Goal: Check status: Check status

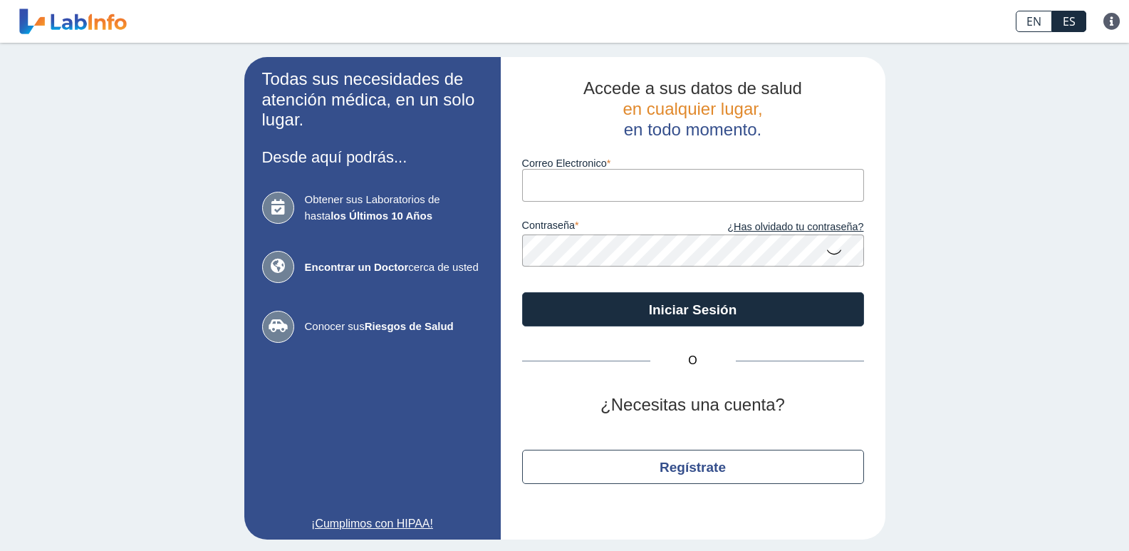
click at [563, 195] on input "Correo Electronico" at bounding box center [693, 185] width 342 height 32
type input "[EMAIL_ADDRESS][DOMAIN_NAME]"
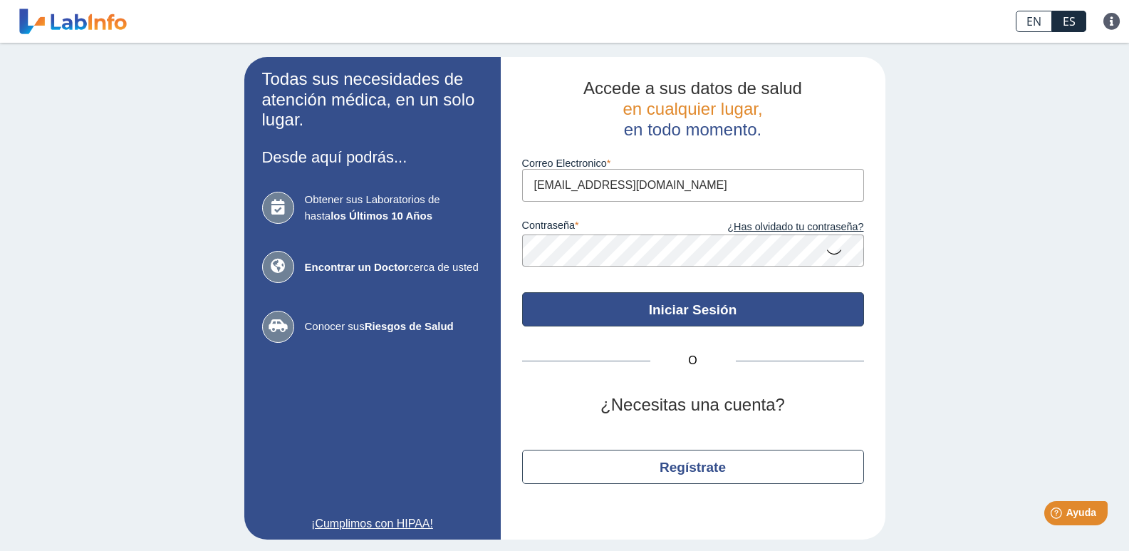
click at [657, 300] on button "Iniciar Sesión" at bounding box center [693, 309] width 342 height 34
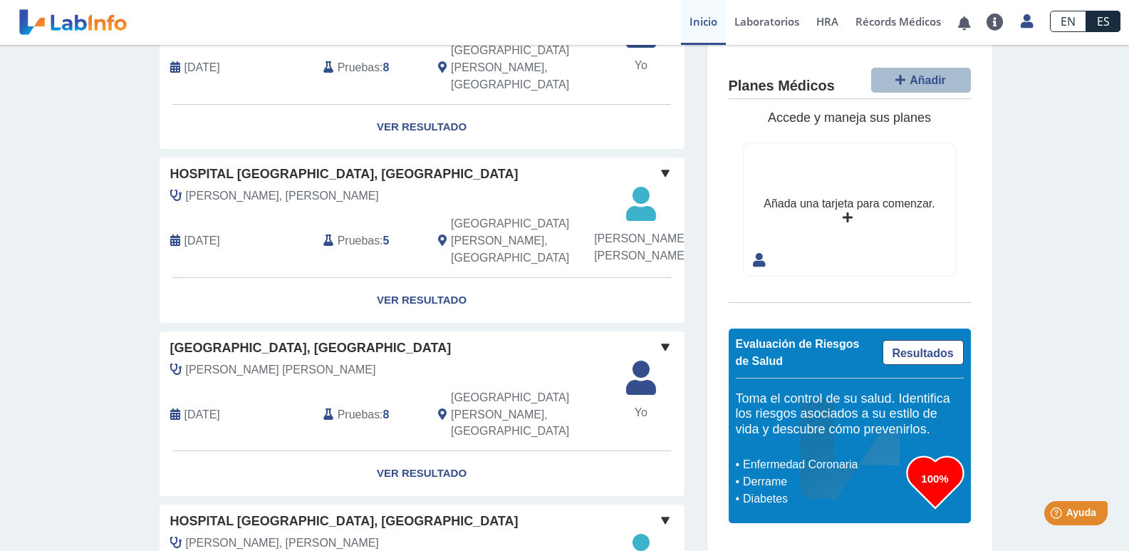
scroll to position [1211, 0]
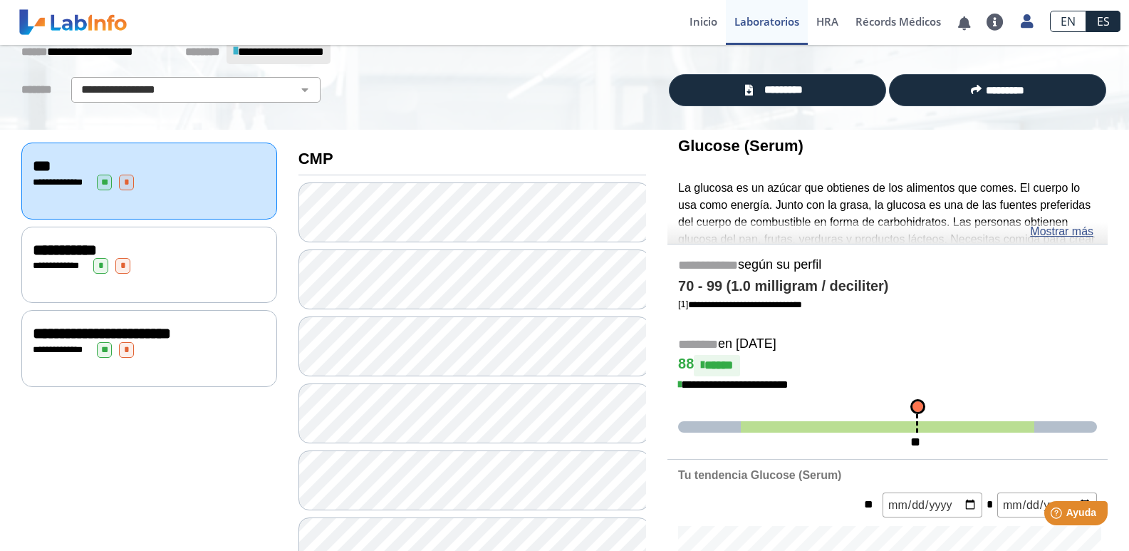
scroll to position [16, 0]
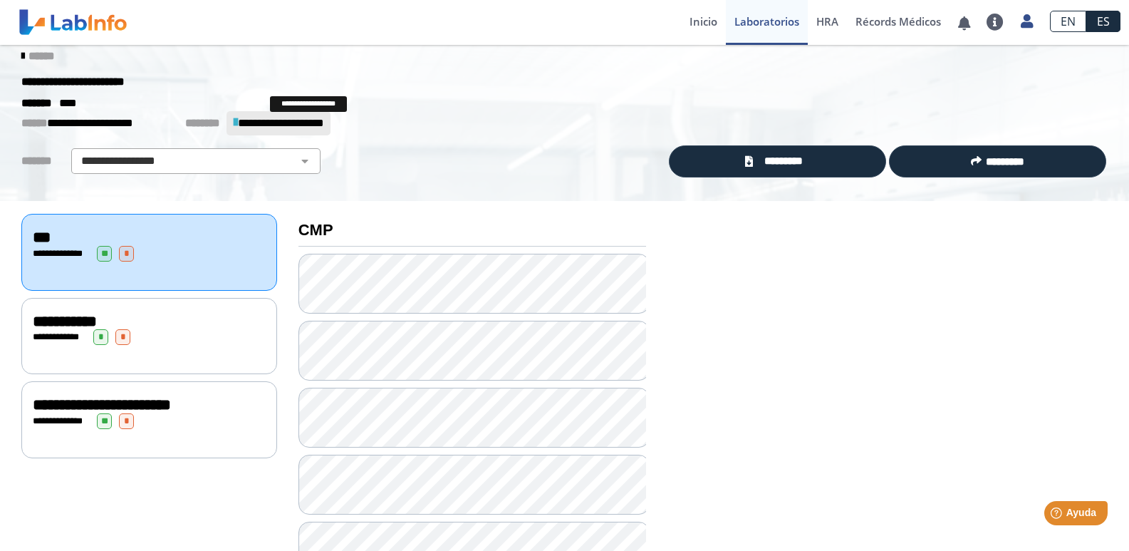
click at [323, 121] on span "**********" at bounding box center [280, 123] width 85 height 11
click at [21, 53] on icon at bounding box center [22, 56] width 3 height 11
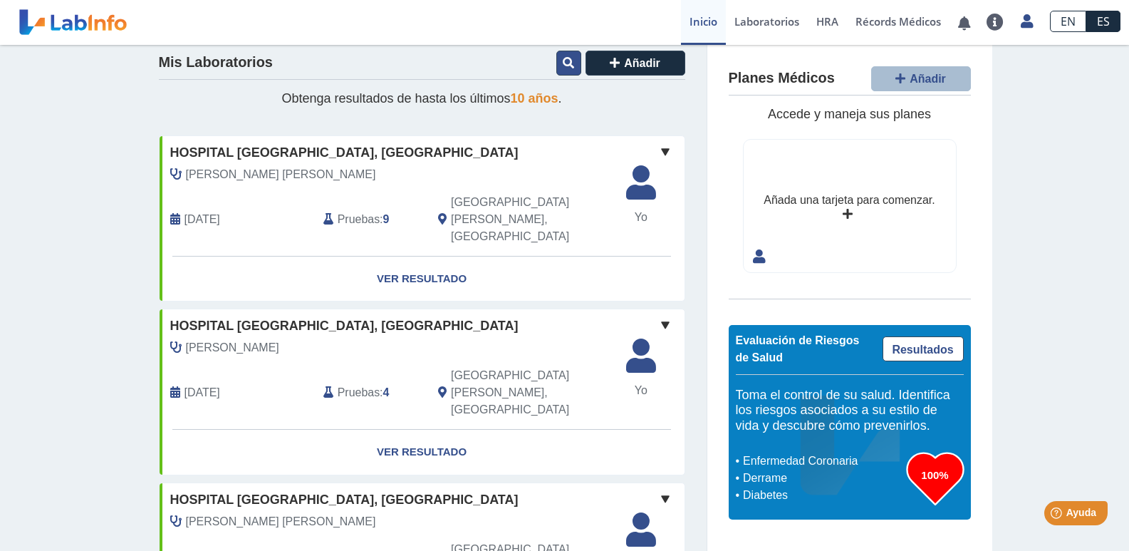
click at [564, 63] on icon at bounding box center [568, 62] width 11 height 11
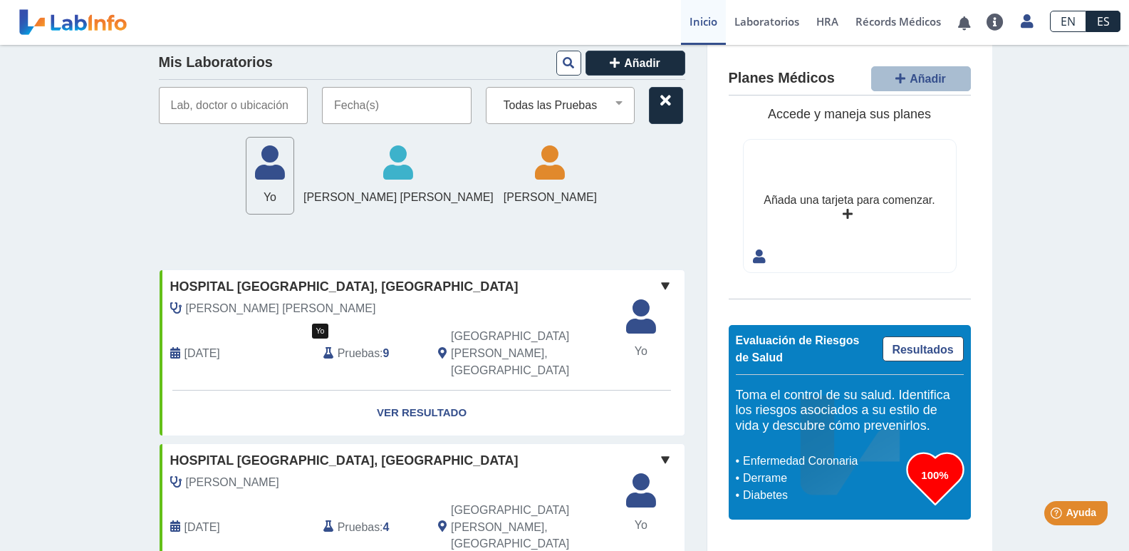
click at [293, 172] on icon at bounding box center [269, 167] width 47 height 43
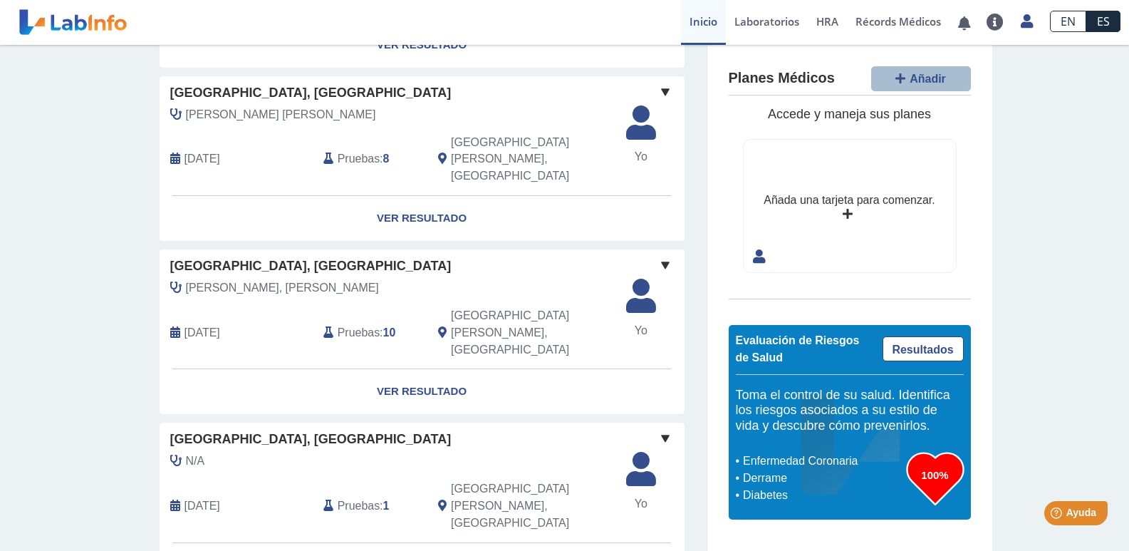
scroll to position [964, 0]
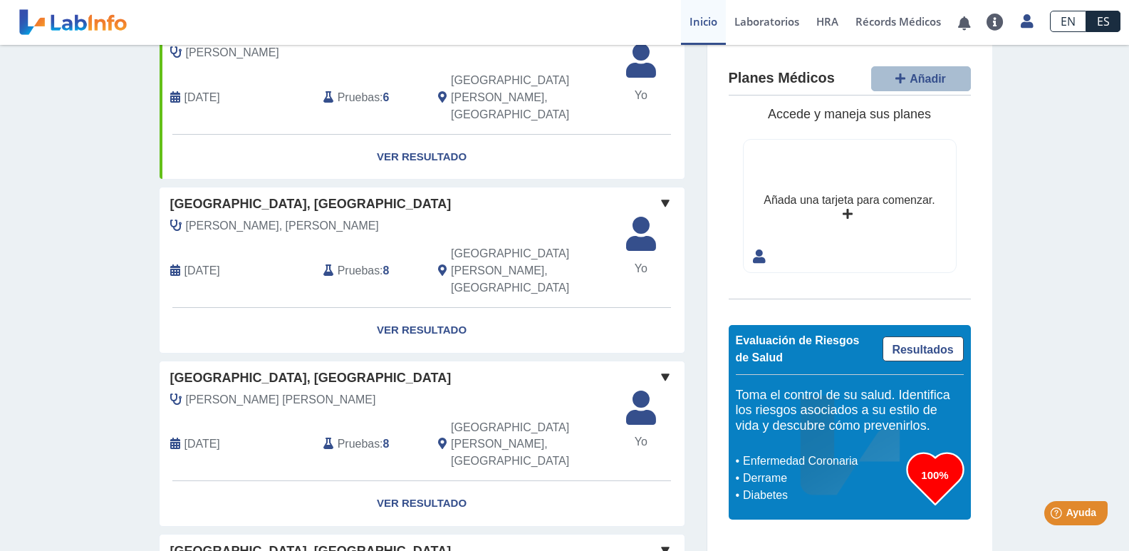
click at [659, 368] on span at bounding box center [665, 376] width 17 height 17
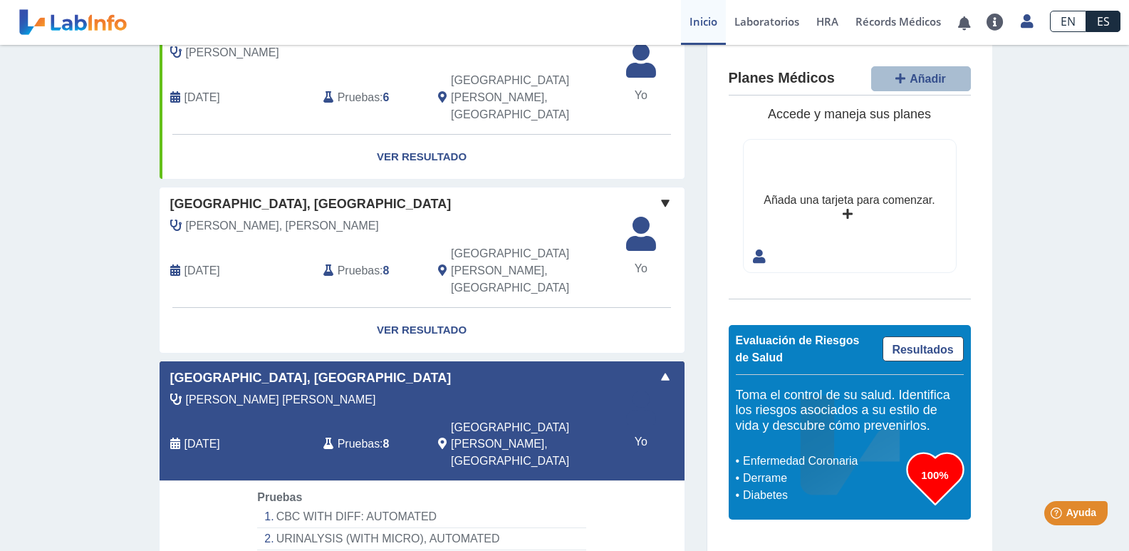
click at [95, 192] on div "Mis Laboratorios Añadir Todas las Pruebas (w)-cbc with diff: automated (w)-cmp …" at bounding box center [564, 212] width 1129 height 2263
click at [657, 368] on span at bounding box center [665, 376] width 17 height 17
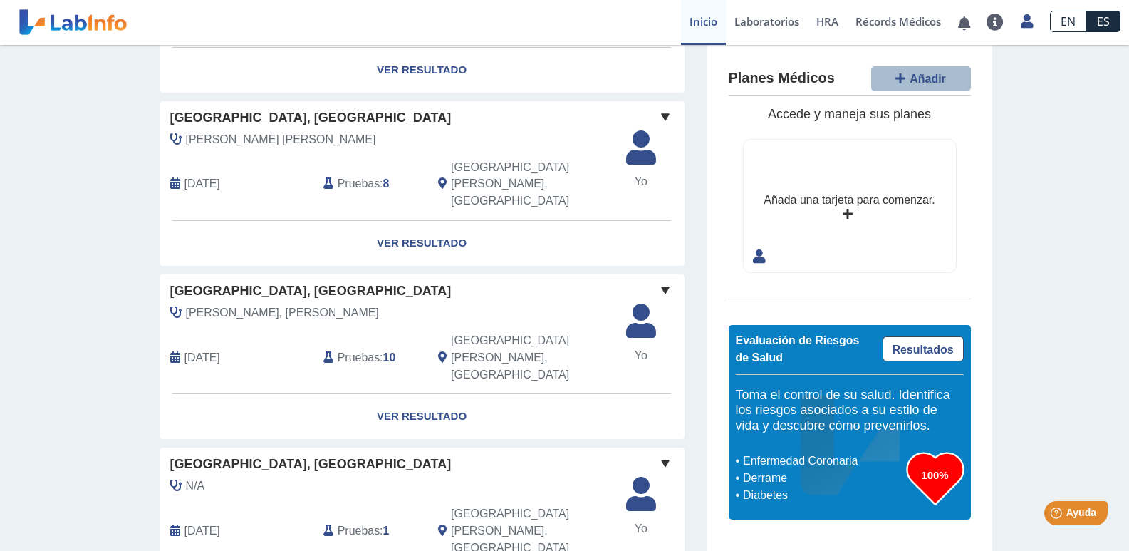
scroll to position [1249, 0]
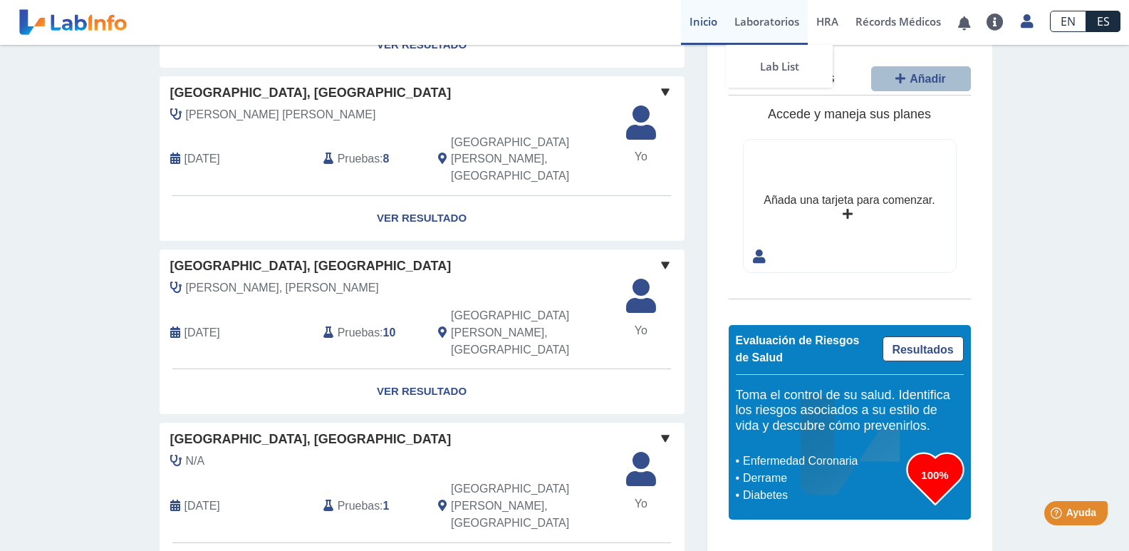
click at [758, 24] on link "Laboratorios" at bounding box center [767, 22] width 82 height 45
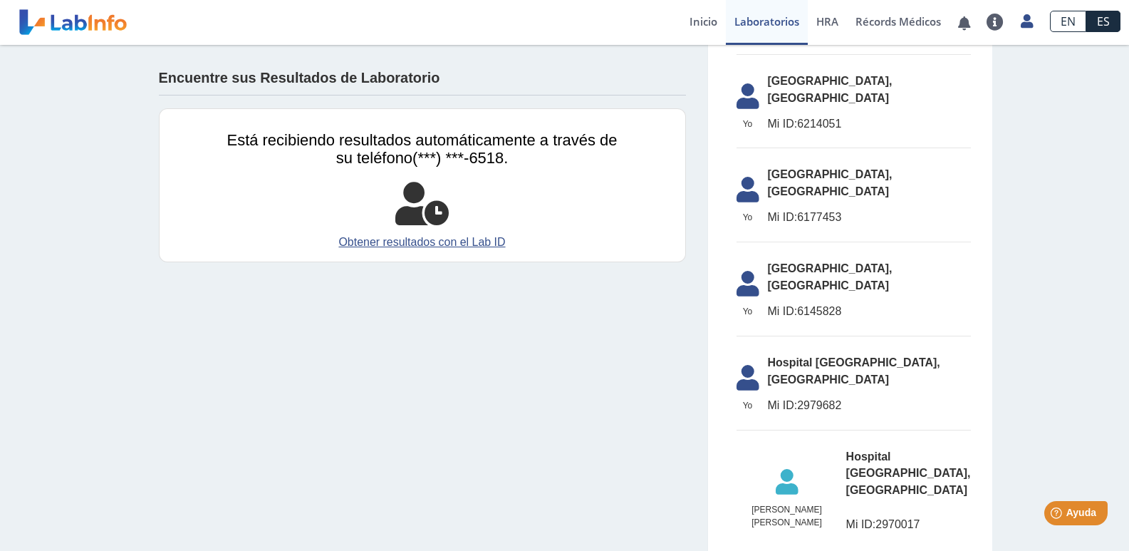
scroll to position [1392, 0]
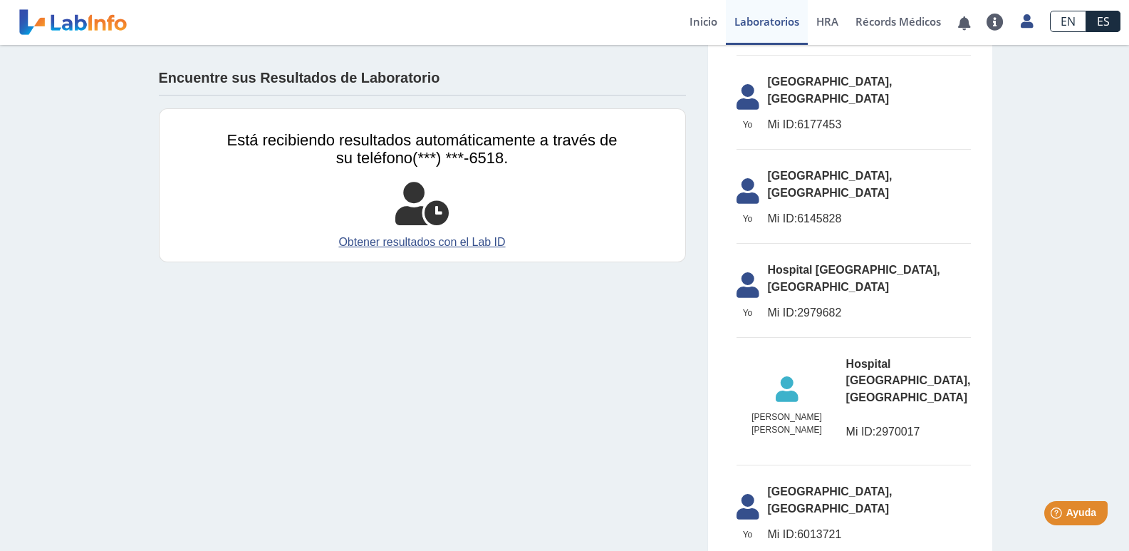
click at [405, 239] on link "Obtener resultados con el Lab ID" at bounding box center [422, 242] width 390 height 17
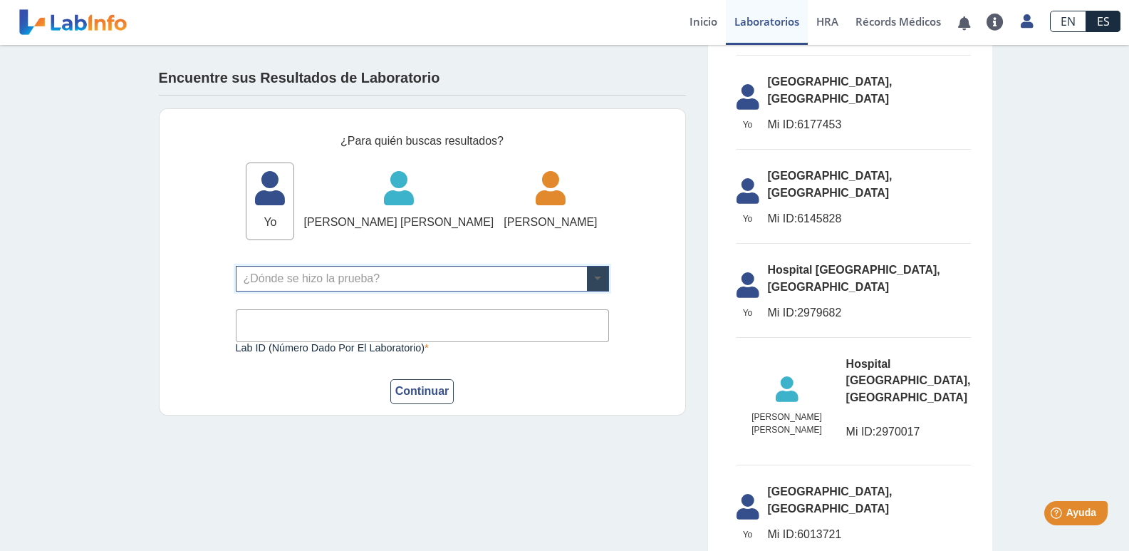
click at [588, 277] on span at bounding box center [597, 278] width 21 height 24
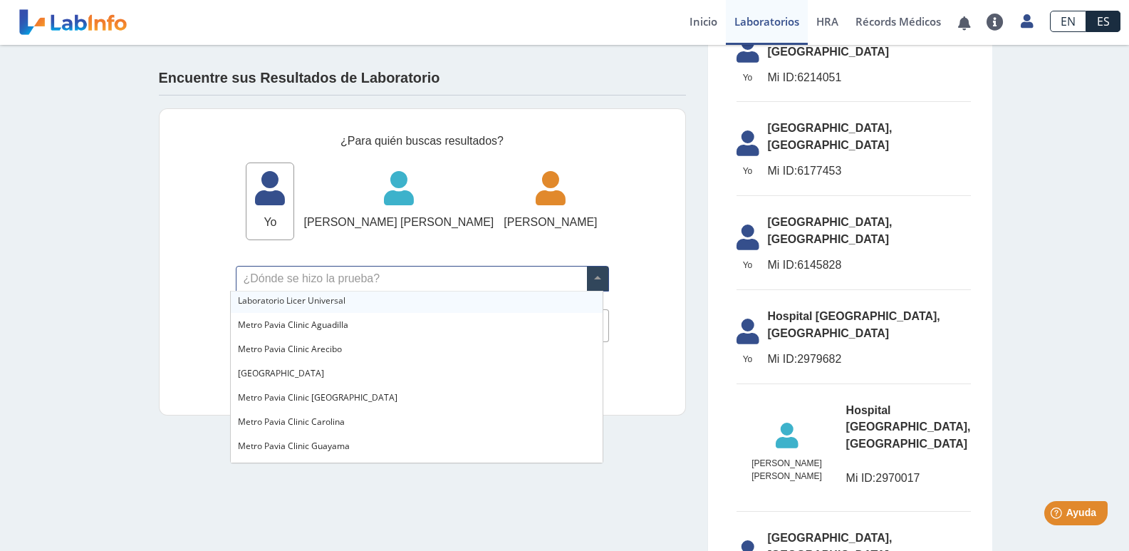
scroll to position [1320, 0]
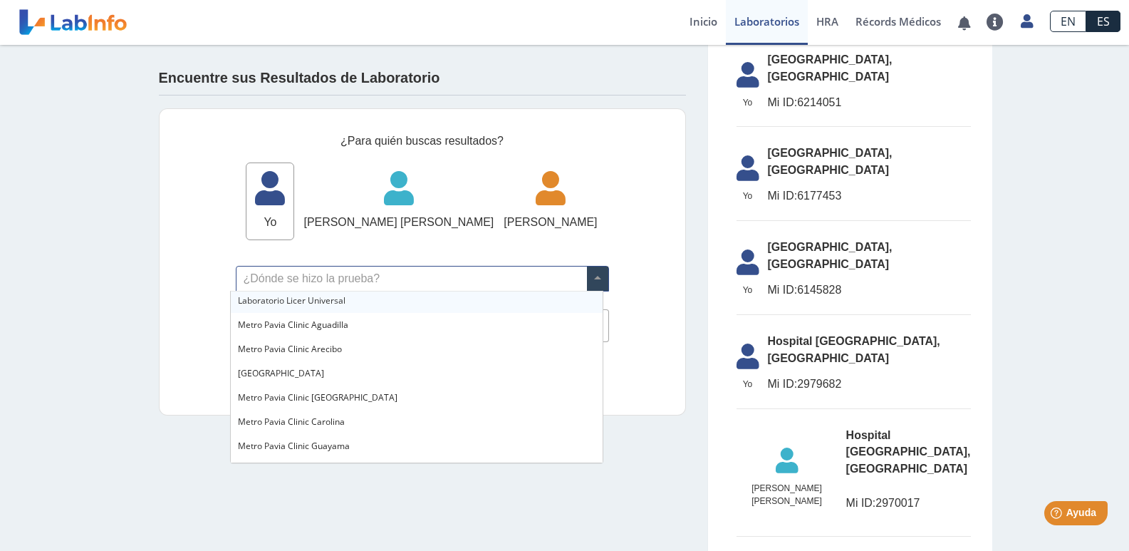
click at [269, 280] on input "text" at bounding box center [422, 278] width 372 height 24
type input "pavi"
click at [296, 300] on span "Hospital [GEOGRAPHIC_DATA], [GEOGRAPHIC_DATA]" at bounding box center [344, 300] width 212 height 12
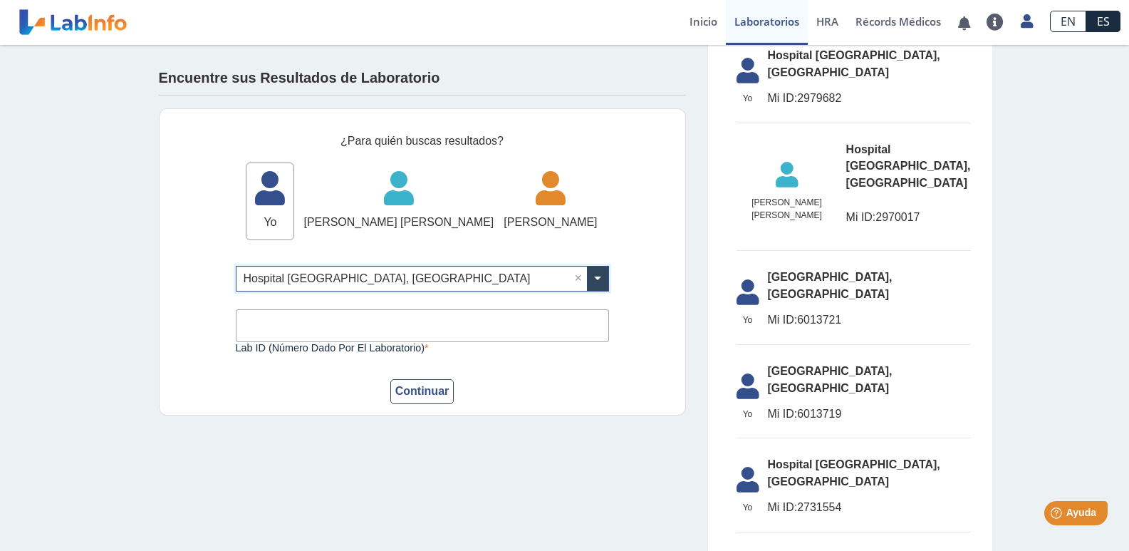
scroll to position [1748, 0]
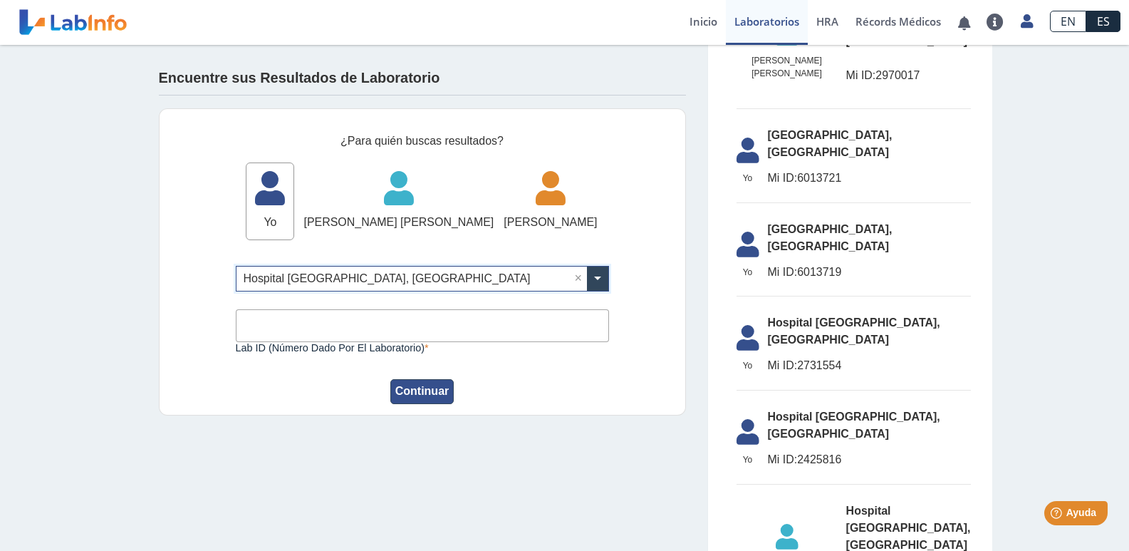
click at [401, 386] on button "Continuar" at bounding box center [422, 391] width 64 height 25
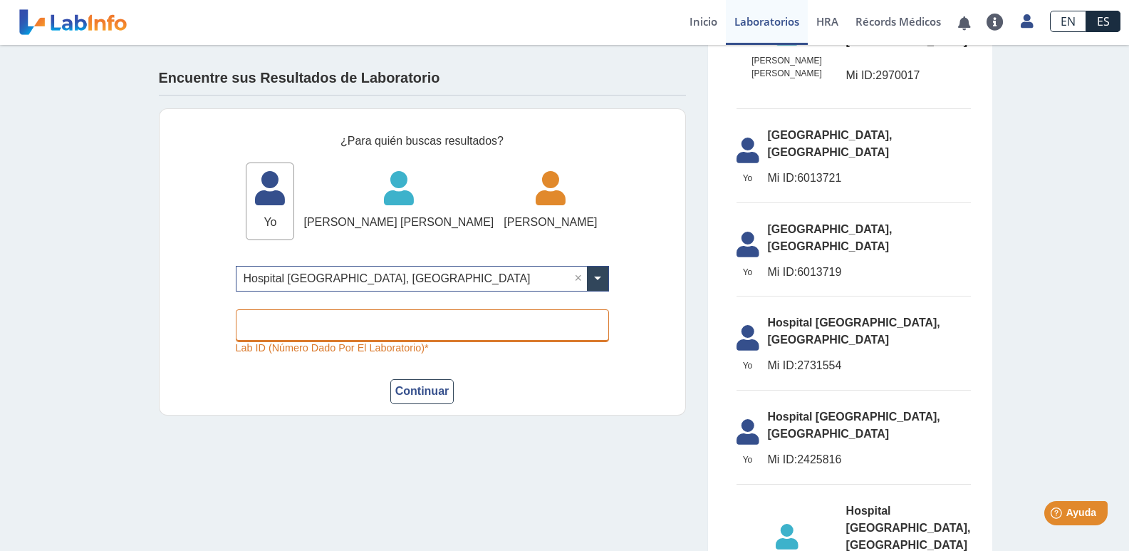
click at [244, 328] on input "Lab ID (número dado por el laboratorio)" at bounding box center [422, 325] width 373 height 32
type input "[EMAIL_ADDRESS][DOMAIN_NAME]"
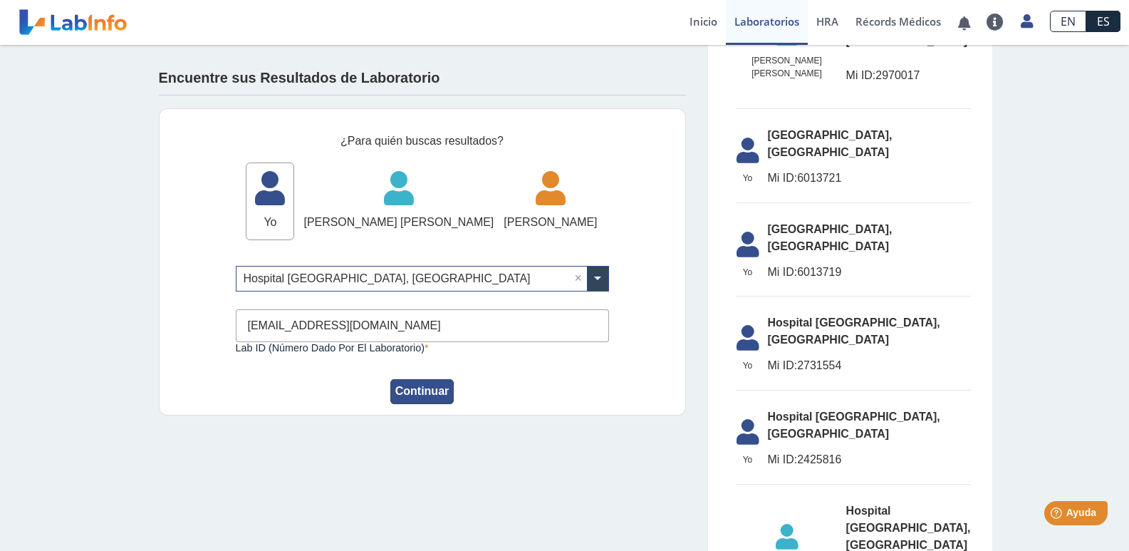
click at [409, 386] on button "Continuar" at bounding box center [422, 391] width 64 height 25
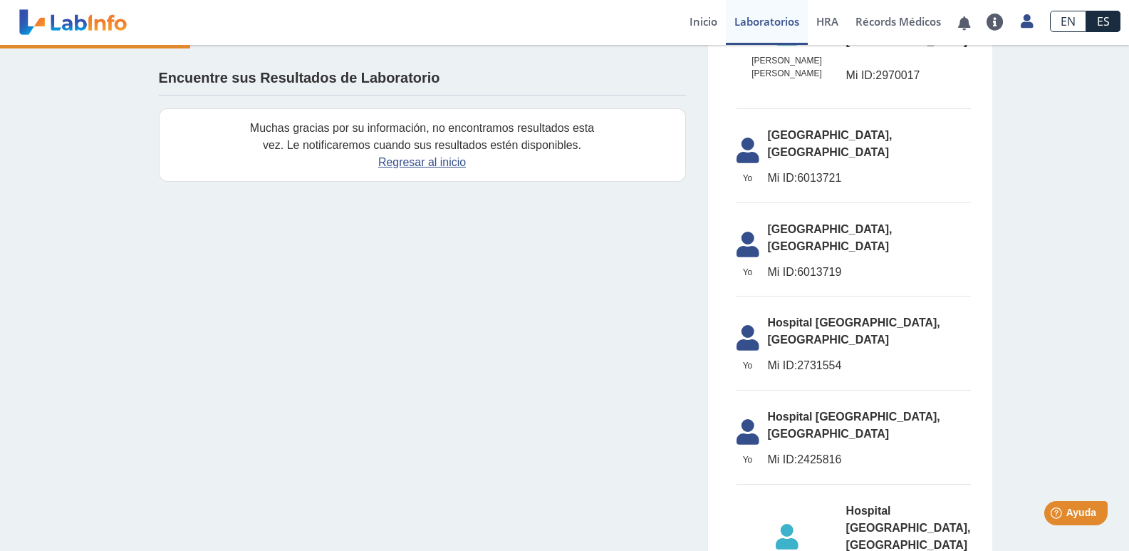
scroll to position [1857, 0]
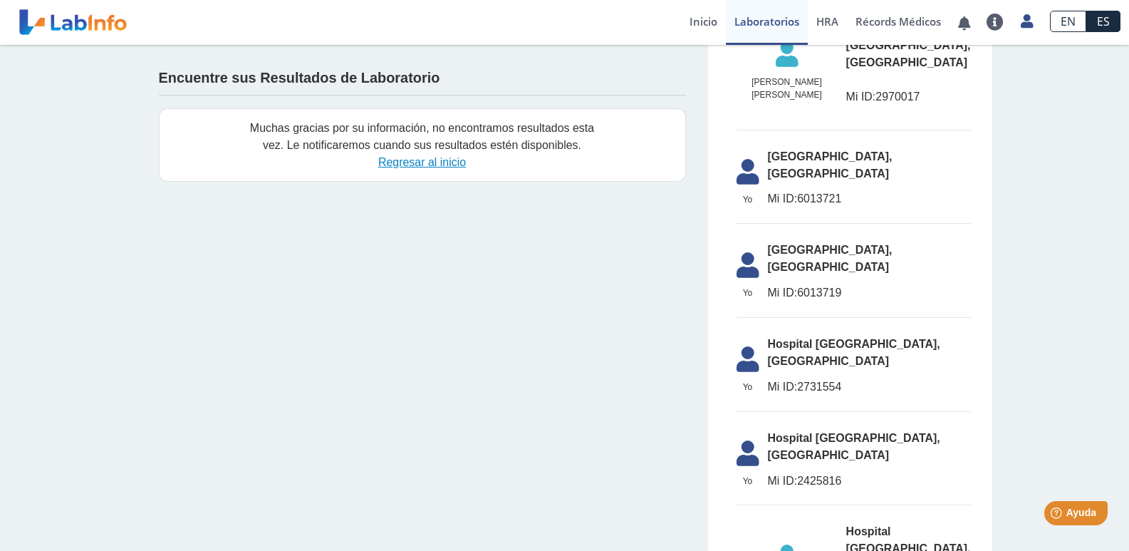
click at [403, 165] on link "Regresar al inicio" at bounding box center [422, 162] width 88 height 12
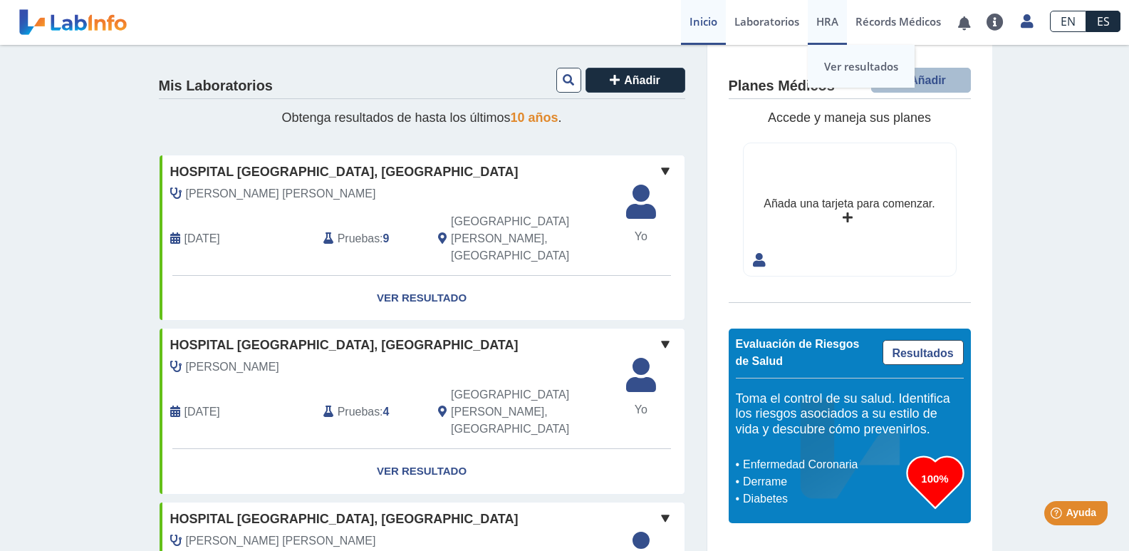
click at [850, 63] on link "Ver resultados" at bounding box center [861, 66] width 107 height 43
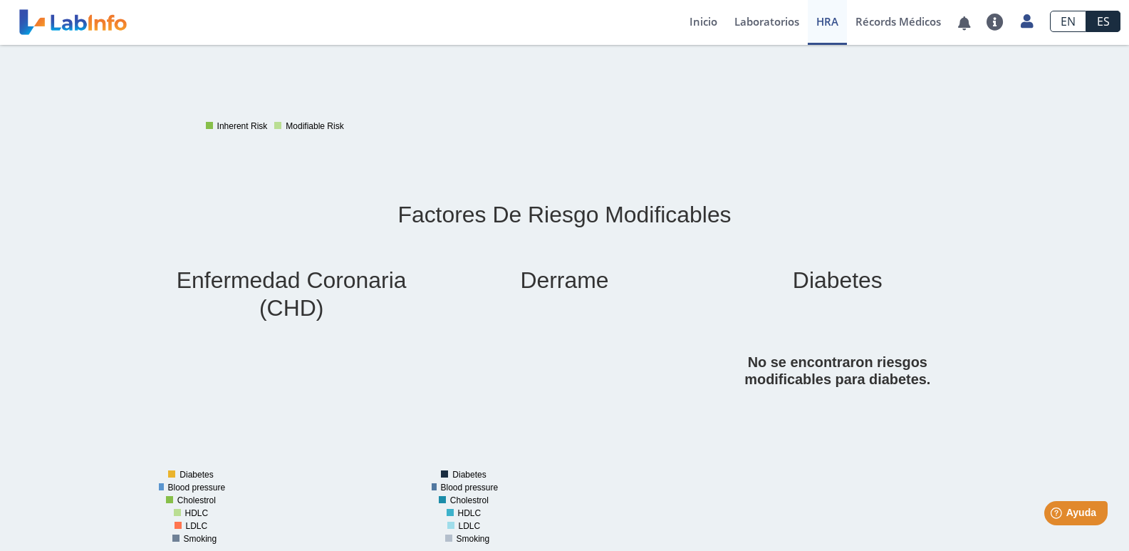
scroll to position [489, 0]
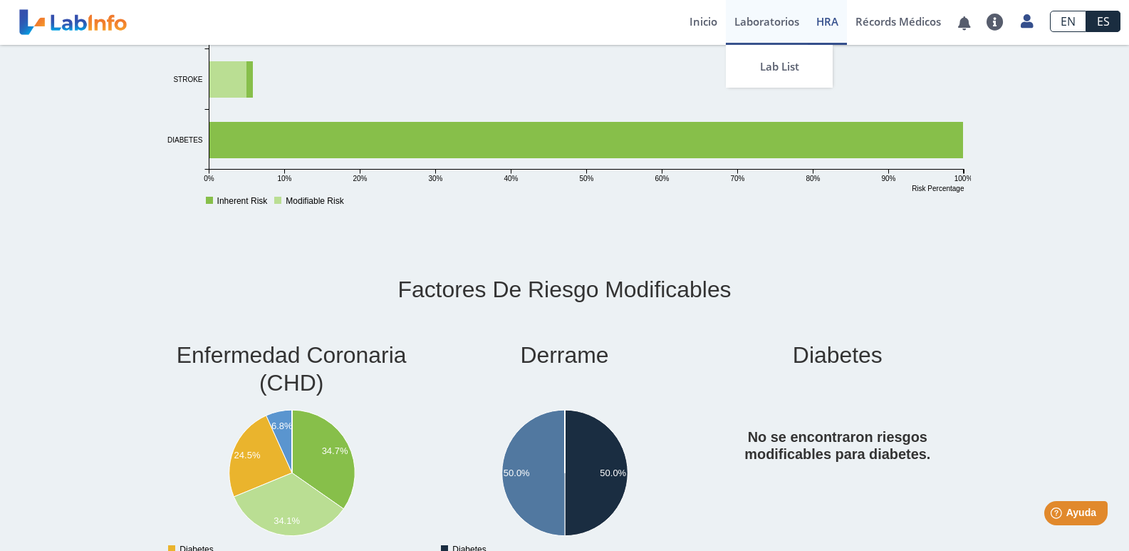
click at [765, 20] on link "Laboratorios" at bounding box center [767, 22] width 82 height 45
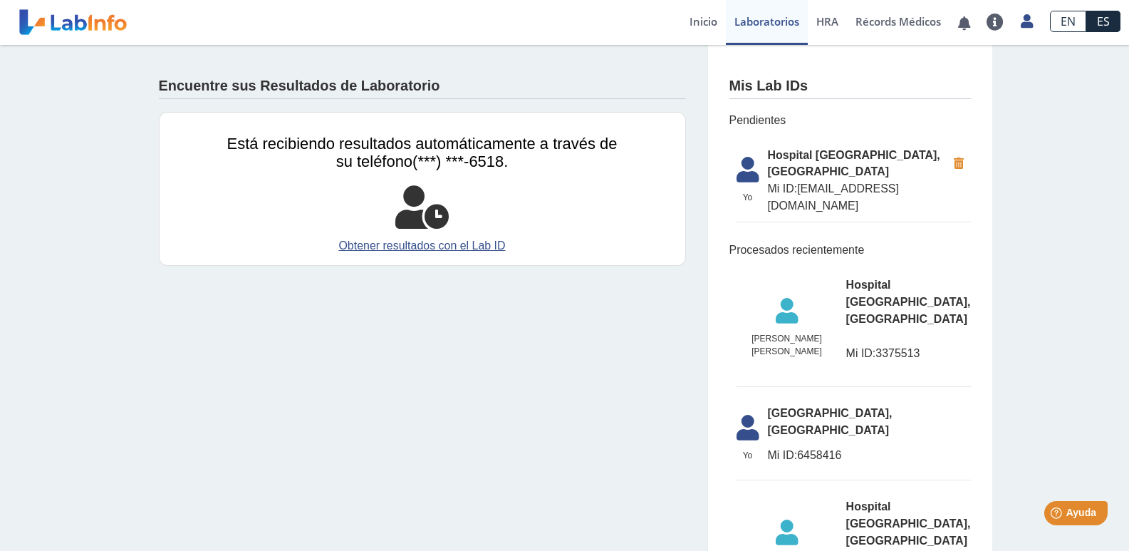
click at [956, 163] on icon at bounding box center [958, 164] width 24 height 26
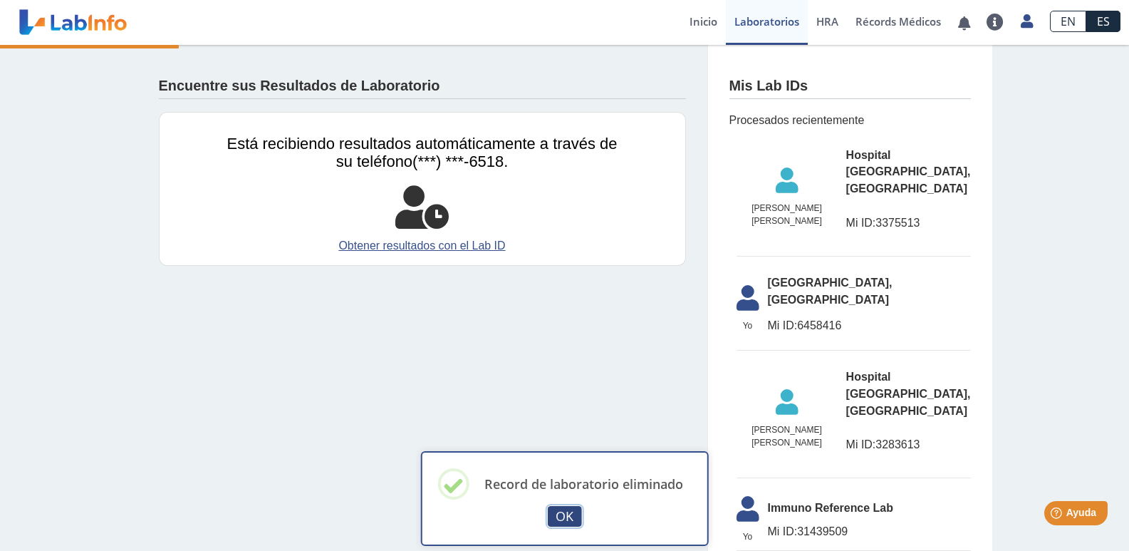
click at [558, 514] on button "OK" at bounding box center [565, 516] width 34 height 21
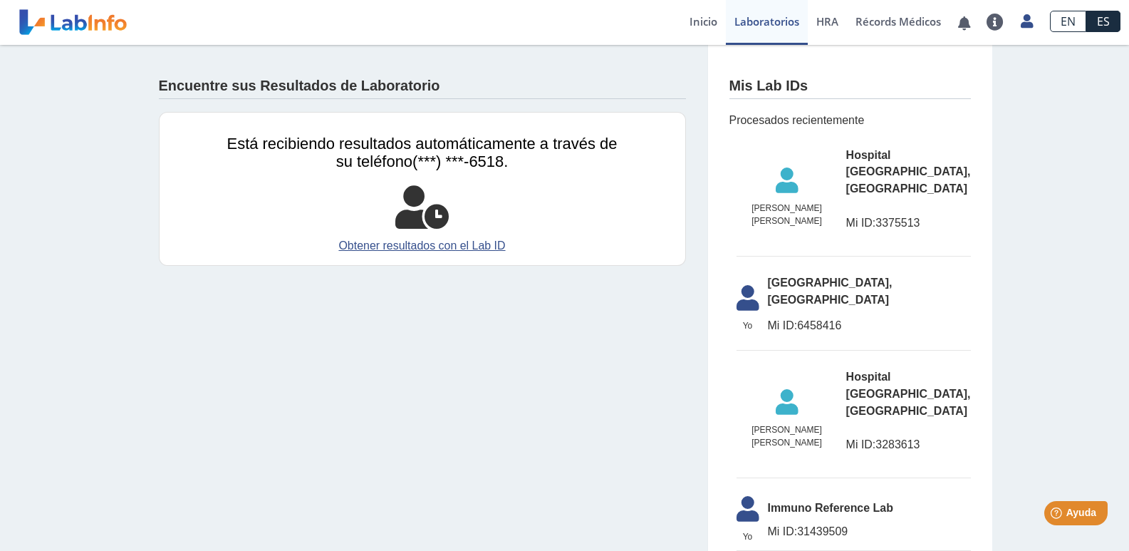
click at [746, 285] on icon at bounding box center [748, 302] width 40 height 34
click at [693, 21] on link "Inicio" at bounding box center [703, 22] width 45 height 45
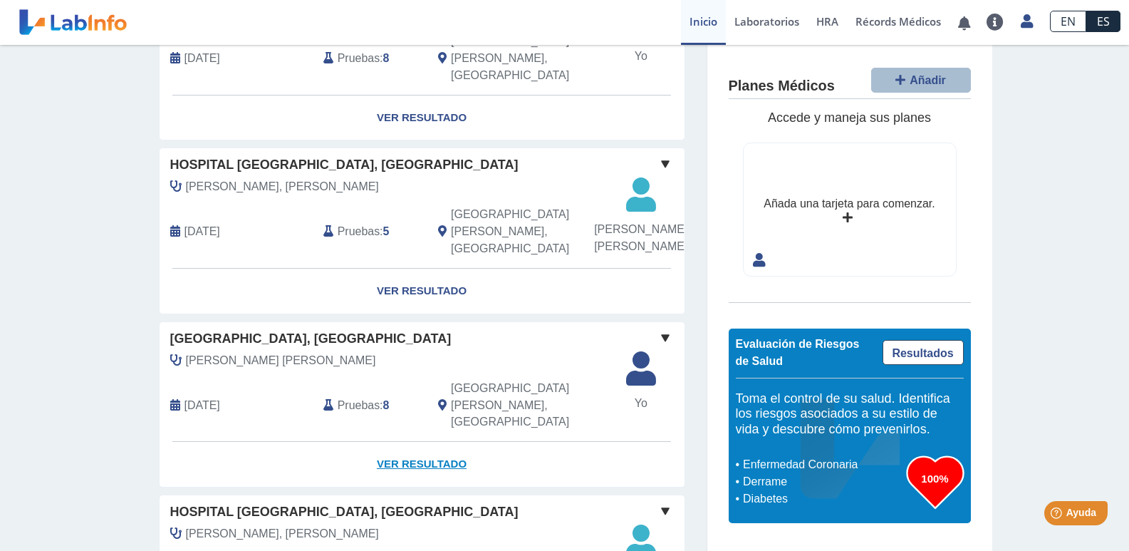
scroll to position [1221, 0]
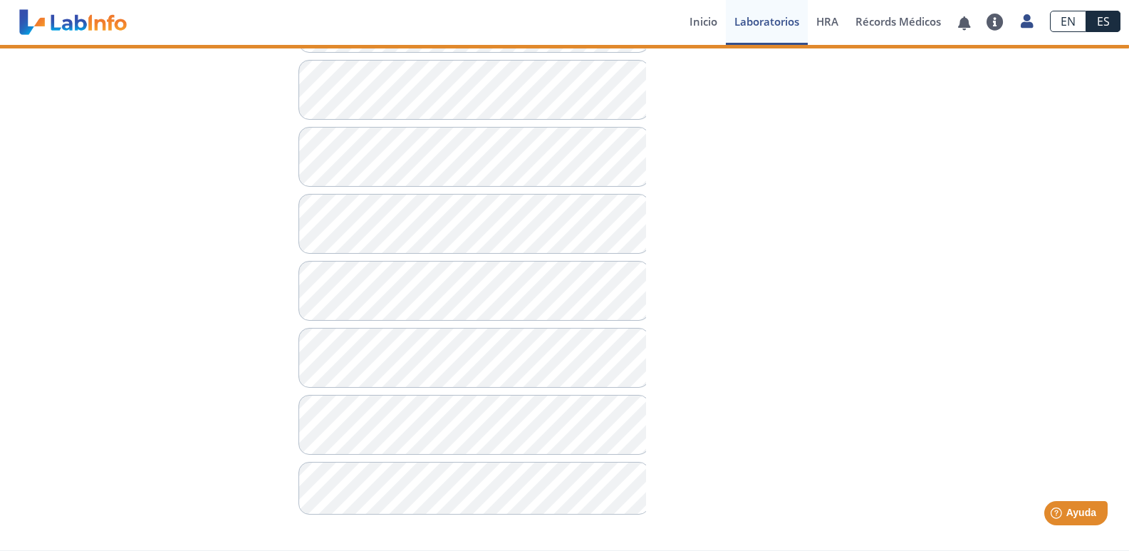
scroll to position [1013, 0]
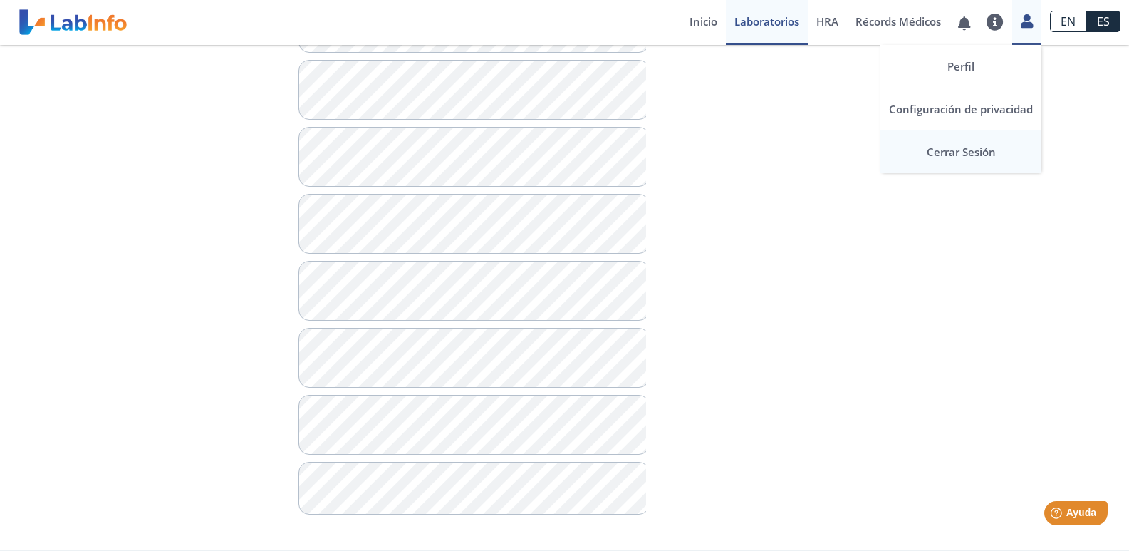
click at [954, 149] on link "Cerrar Sesión" at bounding box center [960, 151] width 161 height 43
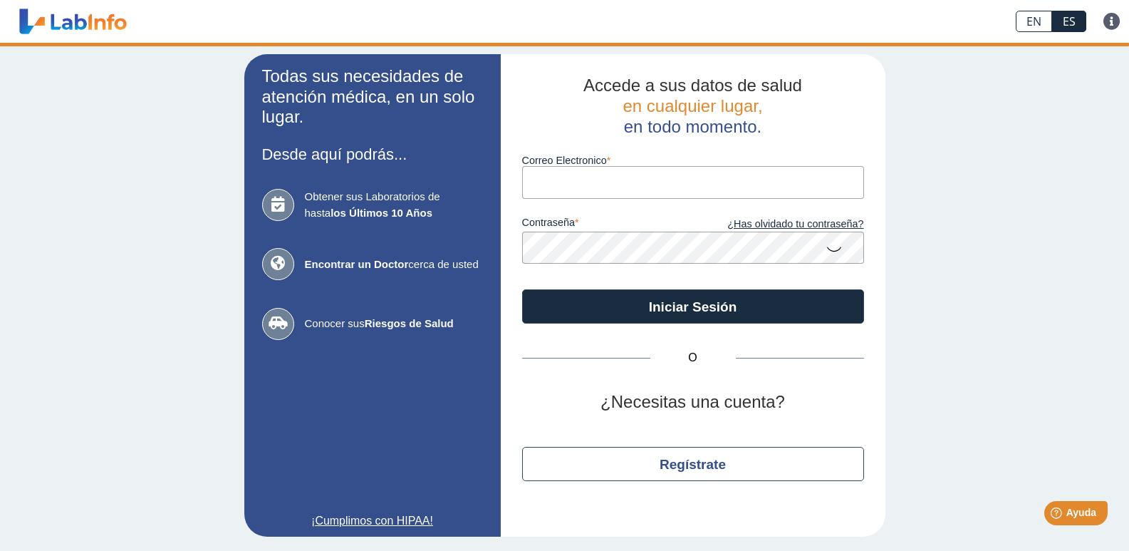
scroll to position [3, 0]
